Goal: Find specific page/section: Find specific page/section

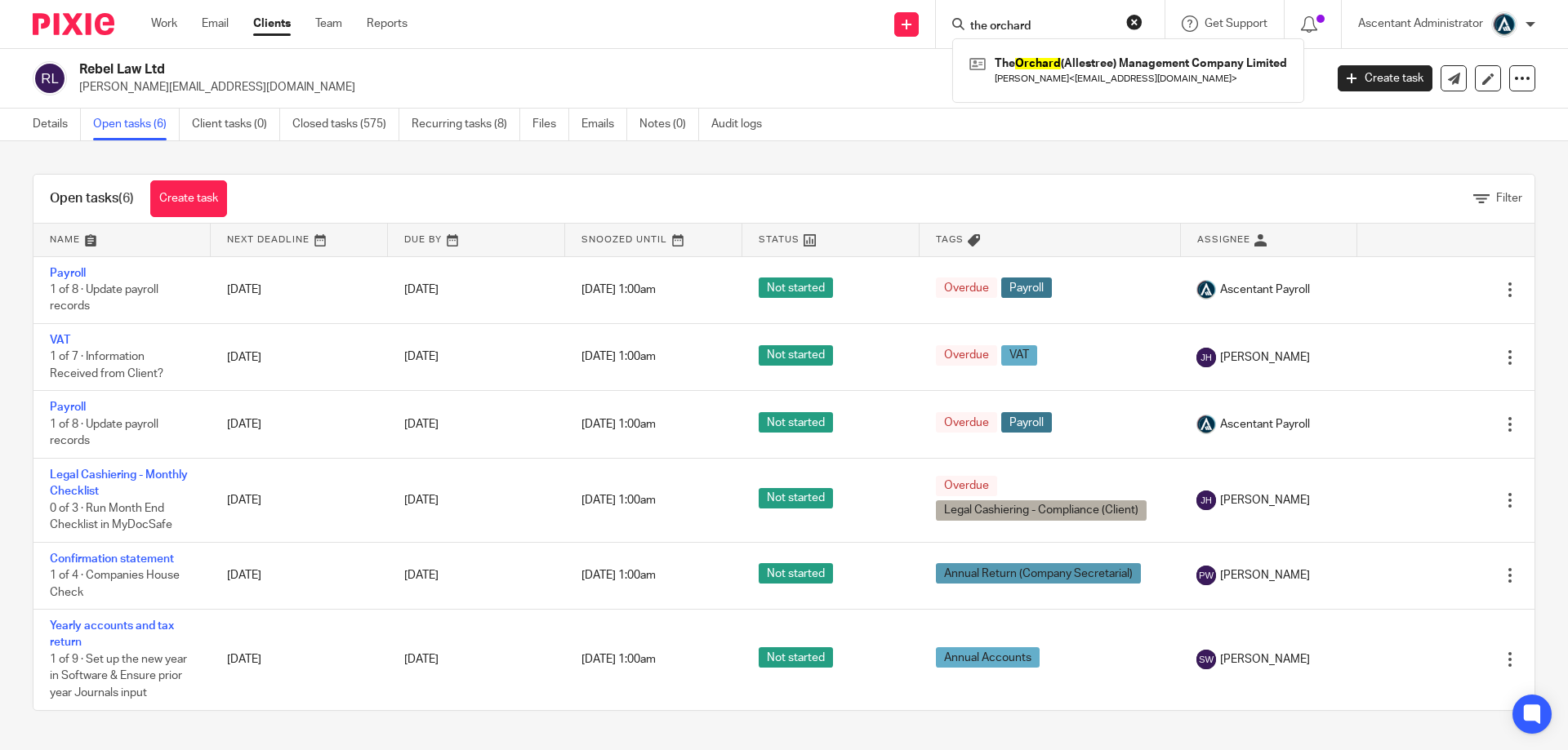
type input "the orchard"
click at [1184, 95] on div "The Orchard (Allestree) Management Company Limited [PERSON_NAME] < [EMAIL_ADDRE…" at bounding box center [1128, 70] width 352 height 64
click at [1182, 78] on link at bounding box center [1128, 70] width 326 height 37
